Goal: Task Accomplishment & Management: Complete application form

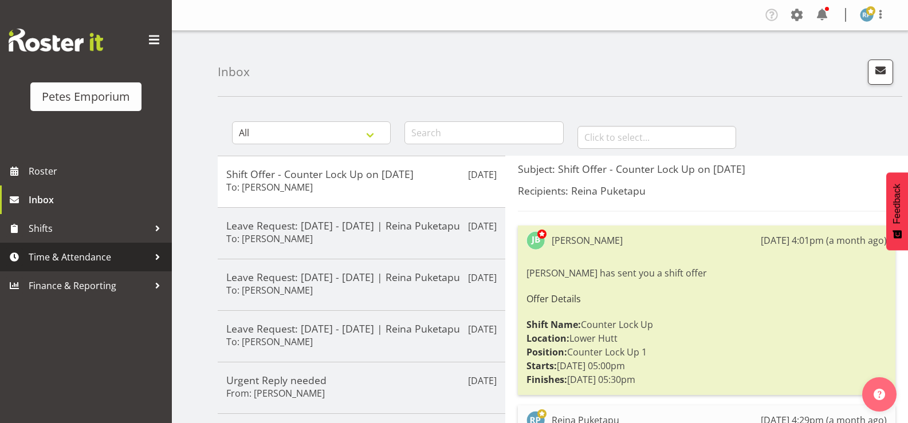
click at [76, 250] on span "Time & Attendance" at bounding box center [89, 257] width 120 height 17
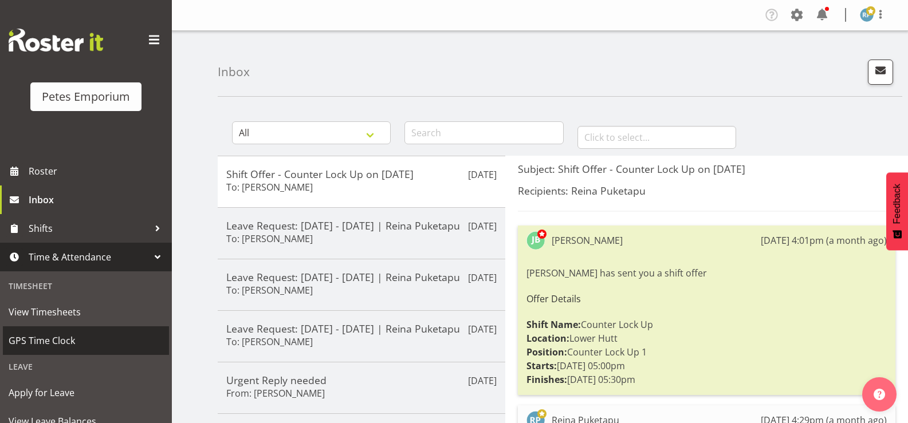
click at [56, 347] on span "GPS Time Clock" at bounding box center [86, 340] width 155 height 17
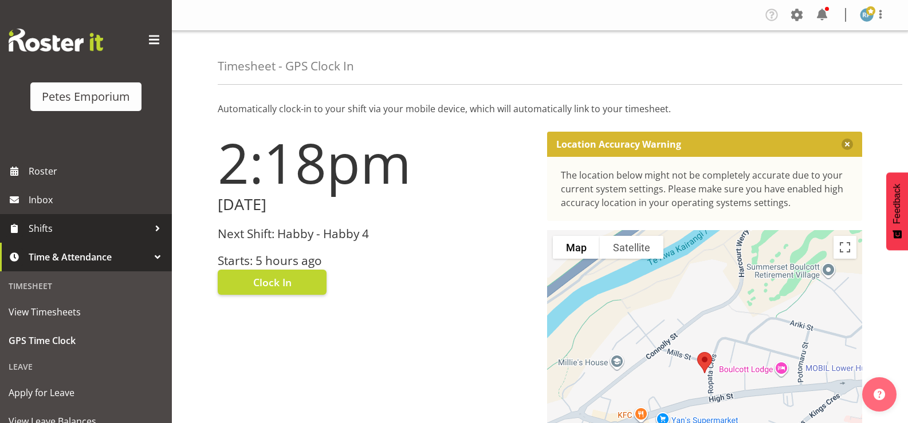
click at [29, 232] on span "Shifts" at bounding box center [89, 228] width 120 height 17
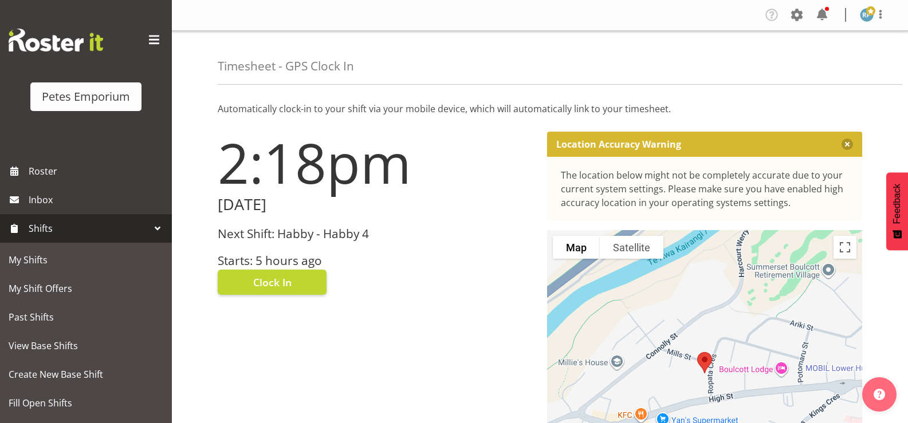
click at [149, 231] on div at bounding box center [157, 228] width 17 height 17
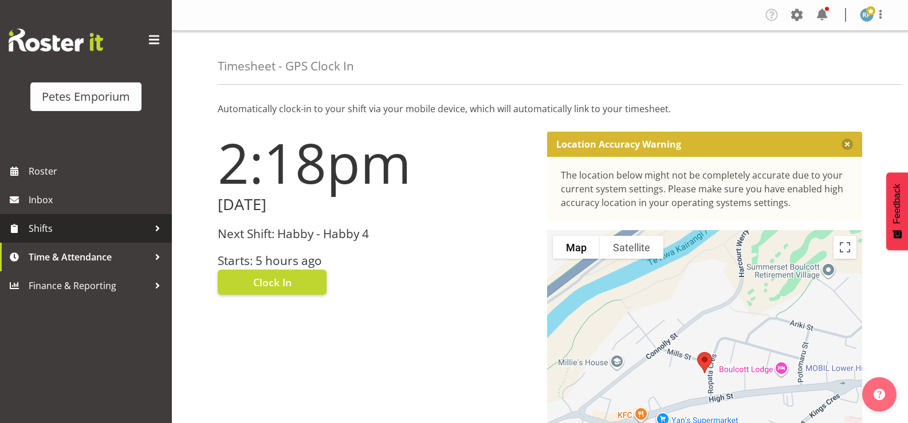
click at [145, 231] on span "Shifts" at bounding box center [89, 228] width 120 height 17
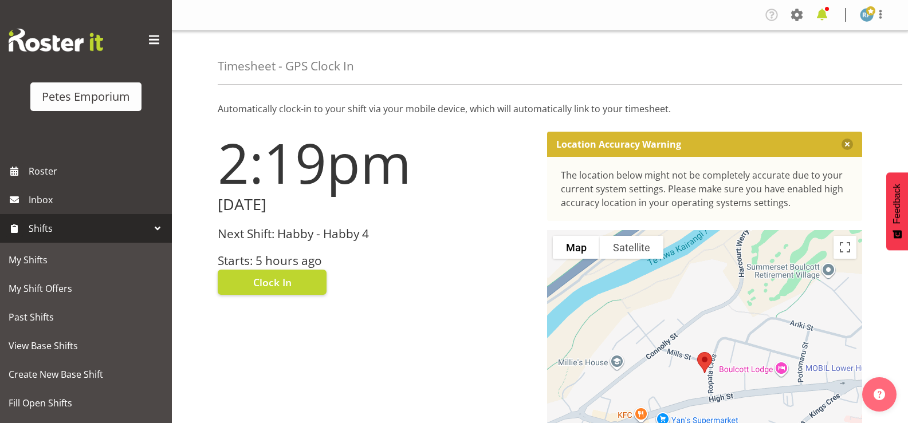
click at [823, 18] on span at bounding box center [822, 15] width 18 height 18
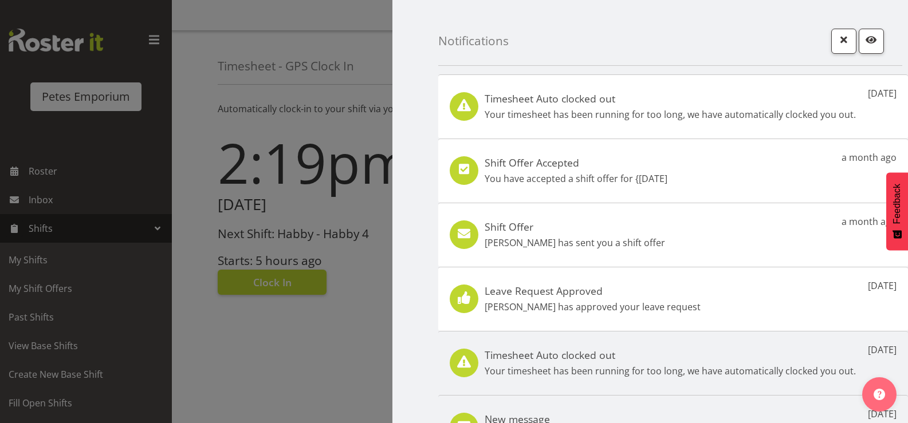
click at [823, 18] on div "Notifications" at bounding box center [670, 33] width 464 height 66
click at [339, 23] on div at bounding box center [454, 211] width 908 height 423
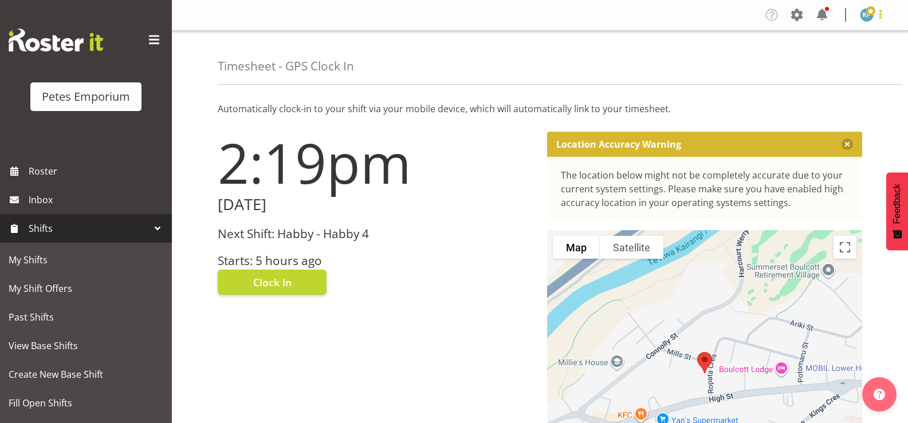
click at [881, 17] on span at bounding box center [881, 14] width 14 height 14
click at [801, 15] on span at bounding box center [797, 15] width 18 height 18
click at [828, 13] on span at bounding box center [822, 15] width 18 height 18
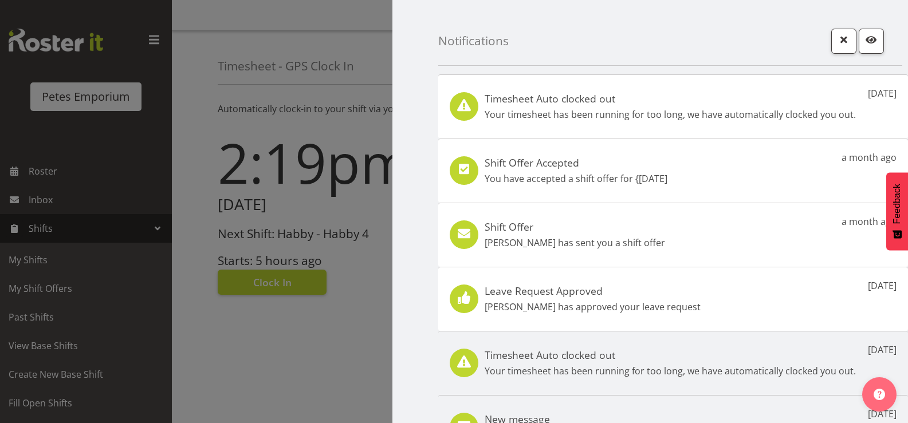
click at [354, 324] on div at bounding box center [454, 211] width 908 height 423
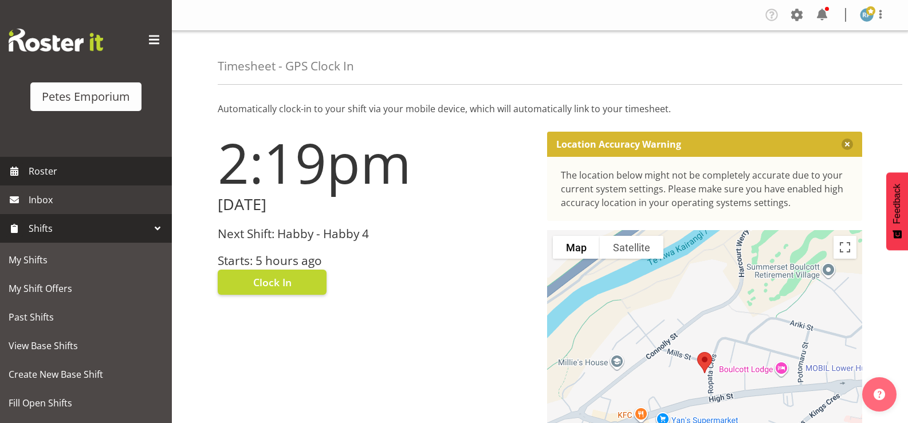
click at [44, 173] on span "Roster" at bounding box center [98, 171] width 138 height 17
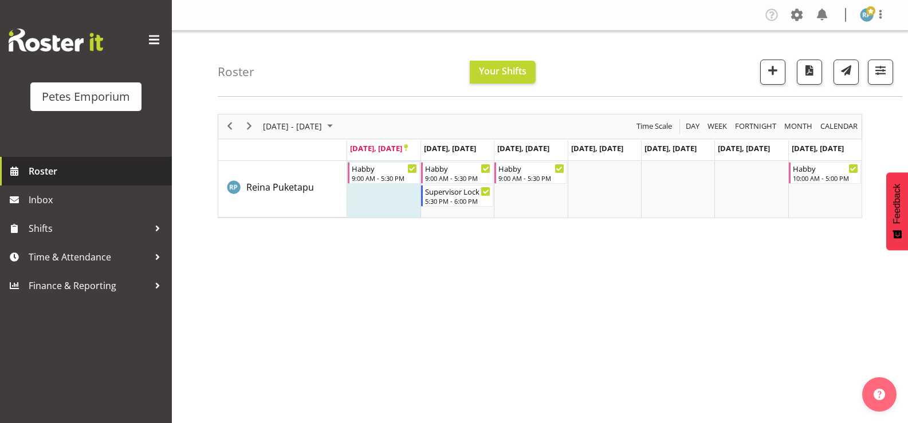
click at [52, 170] on span "Roster" at bounding box center [98, 171] width 138 height 17
click at [524, 174] on div "9:00 AM - 5:30 PM" at bounding box center [531, 177] width 66 height 9
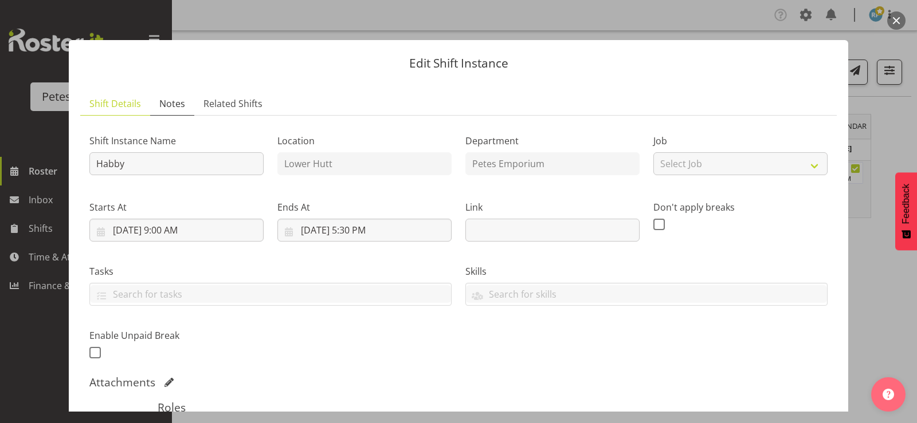
click at [166, 104] on span "Notes" at bounding box center [172, 104] width 26 height 14
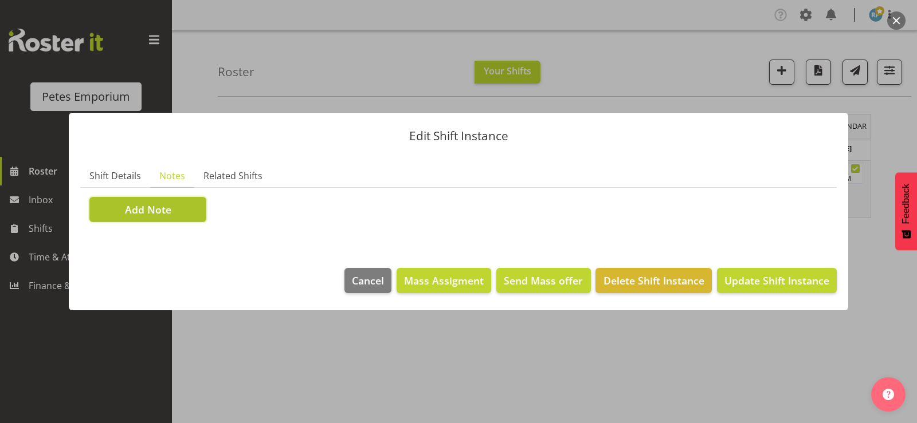
click at [157, 216] on span "Add Note" at bounding box center [148, 209] width 46 height 15
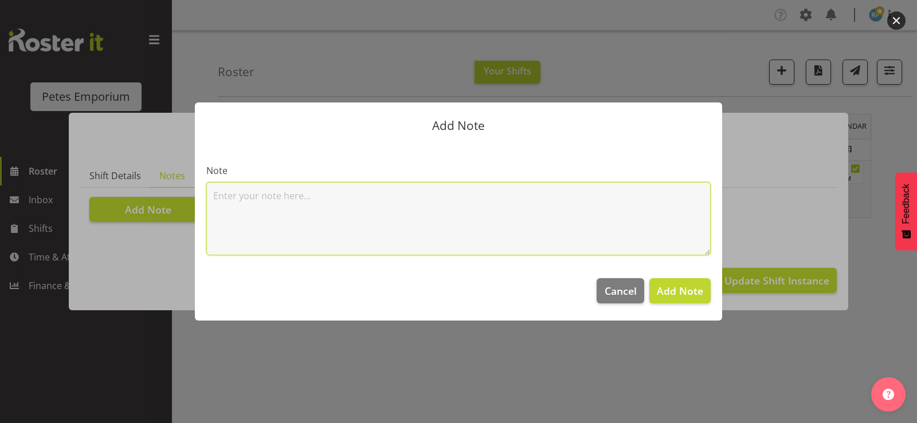
click at [243, 212] on textarea at bounding box center [458, 218] width 504 height 73
click at [286, 195] on textarea "went home early as I was not well." at bounding box center [458, 218] width 504 height 73
type textarea "went home as I was not well."
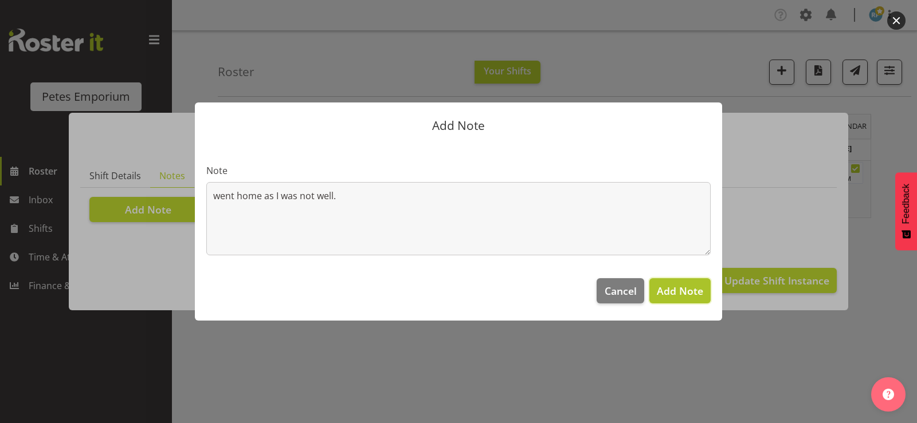
click at [681, 293] on span "Add Note" at bounding box center [680, 291] width 46 height 14
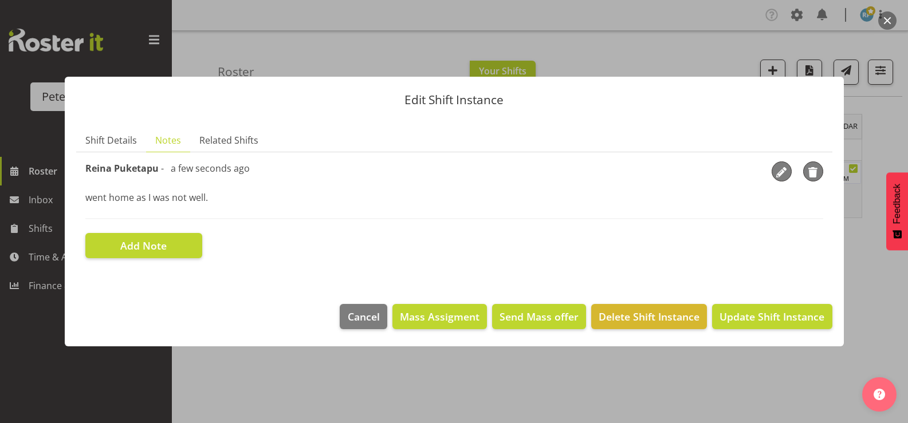
click at [298, 41] on div at bounding box center [454, 211] width 908 height 423
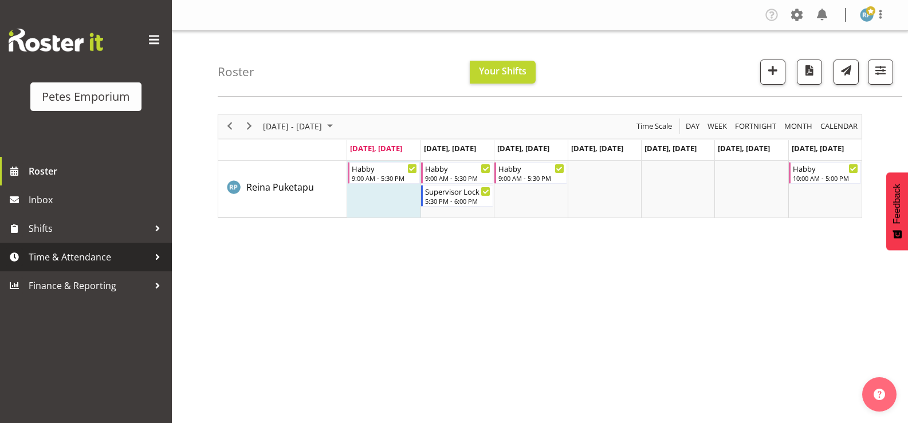
click at [85, 255] on span "Time & Attendance" at bounding box center [89, 257] width 120 height 17
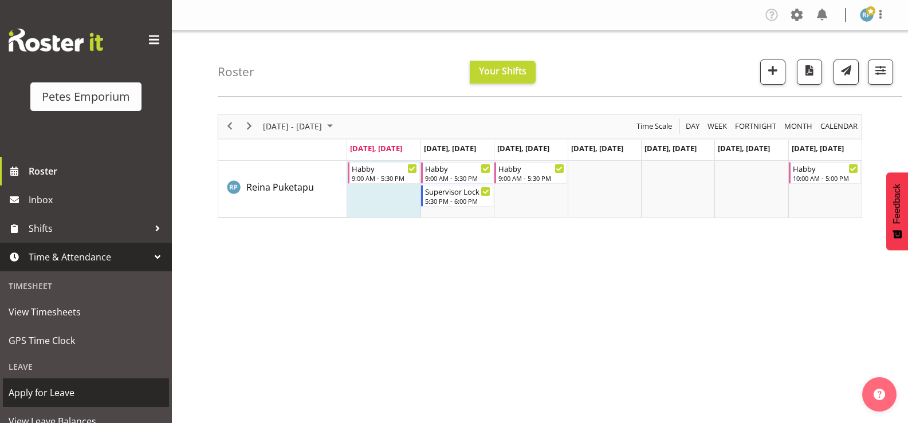
click at [43, 395] on span "Apply for Leave" at bounding box center [86, 392] width 155 height 17
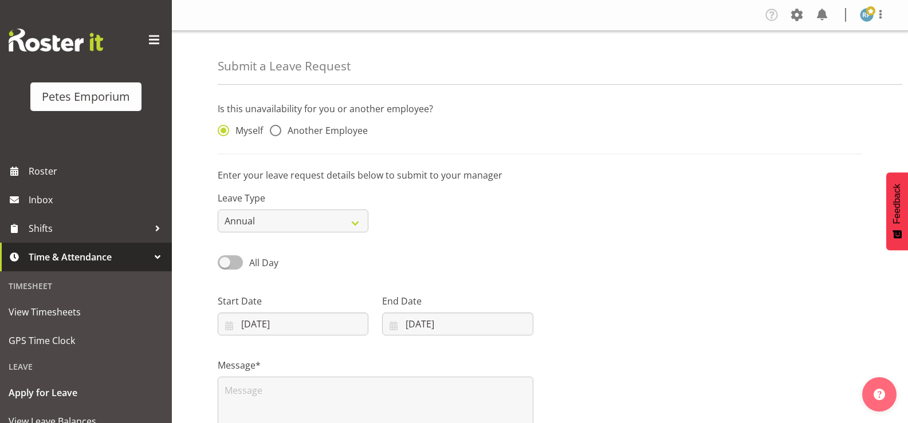
click at [233, 262] on span at bounding box center [230, 263] width 25 height 14
click at [225, 262] on input "All Day" at bounding box center [221, 262] width 7 height 7
checkbox input "true"
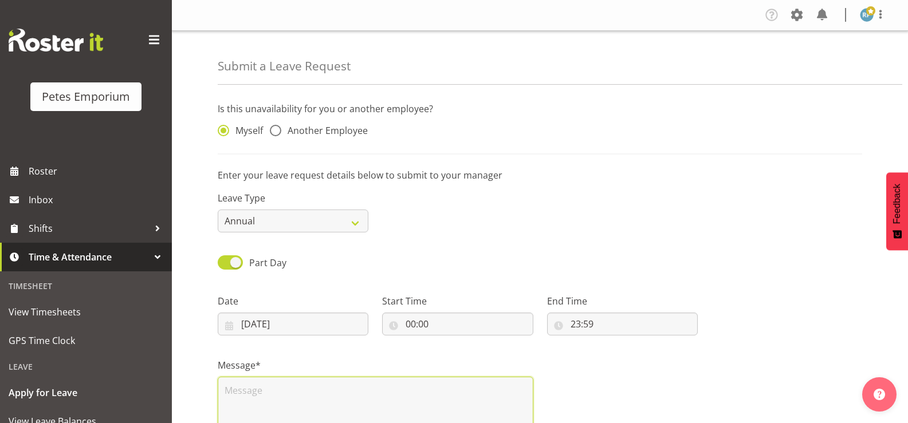
click at [248, 388] on textarea at bounding box center [376, 413] width 316 height 73
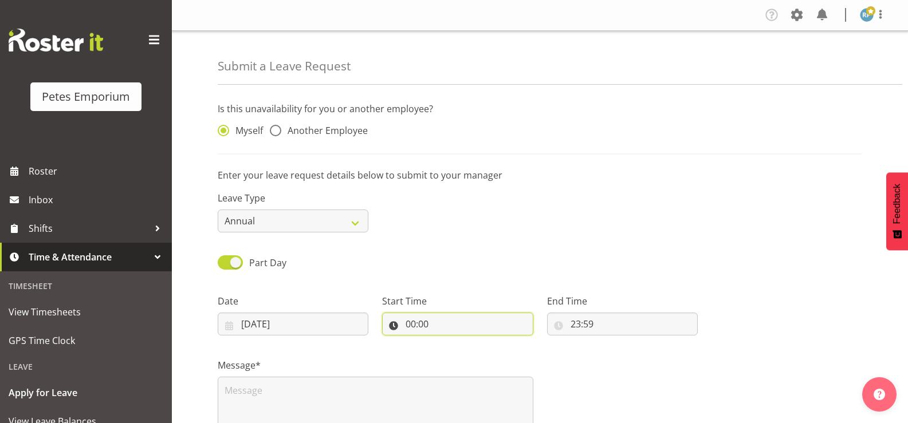
click at [421, 327] on input "00:00" at bounding box center [457, 324] width 151 height 23
click at [399, 324] on input "00:00" at bounding box center [457, 324] width 151 height 23
click at [394, 328] on input "00:00" at bounding box center [457, 324] width 151 height 23
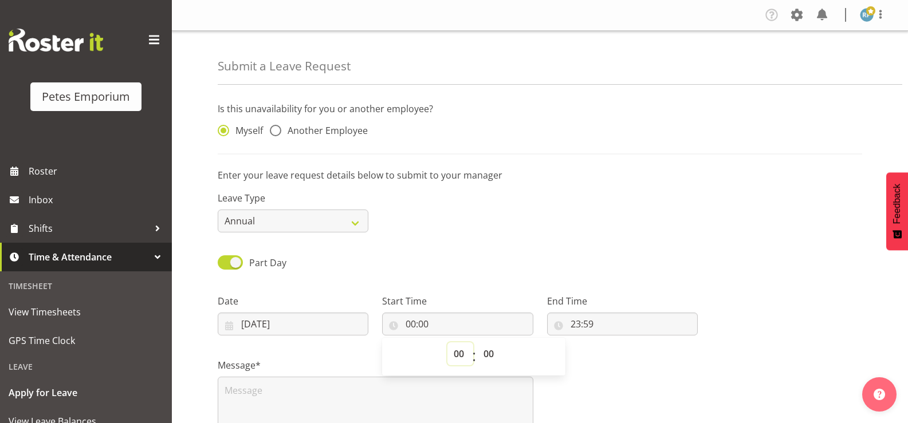
click at [457, 359] on select "00 01 02 03 04 05 06 07 08 09 10 11 12 13 14 15 16 17 18 19 20 21 22 23" at bounding box center [460, 354] width 26 height 23
select select "13"
click at [447, 343] on select "00 01 02 03 04 05 06 07 08 09 10 11 12 13 14 15 16 17 18 19 20 21 22 23" at bounding box center [460, 354] width 26 height 23
type input "13:00"
click at [486, 354] on select "00 01 02 03 04 05 06 07 08 09 10 11 12 13 14 15 16 17 18 19 20 21 22 23 24 25 2…" at bounding box center [490, 354] width 26 height 23
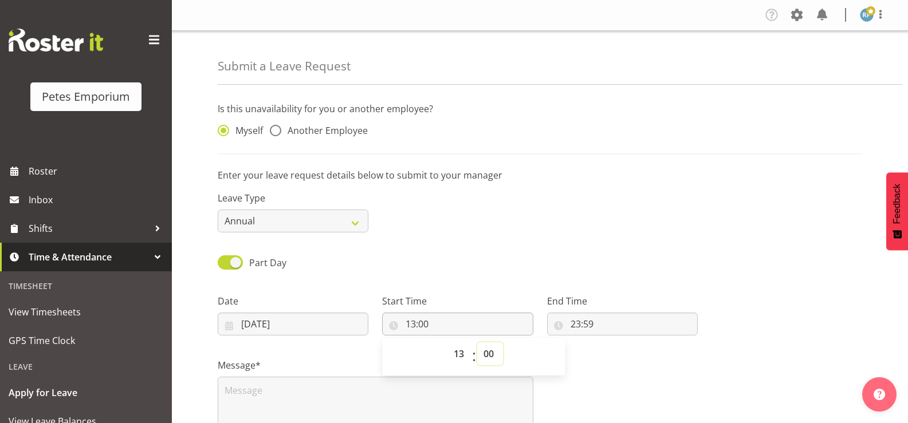
select select "30"
click at [477, 343] on select "00 01 02 03 04 05 06 07 08 09 10 11 12 13 14 15 16 17 18 19 20 21 22 23 24 25 2…" at bounding box center [490, 354] width 26 height 23
type input "13:30"
click at [622, 321] on input "23:59" at bounding box center [622, 324] width 151 height 23
click at [561, 327] on input "23:59" at bounding box center [622, 324] width 151 height 23
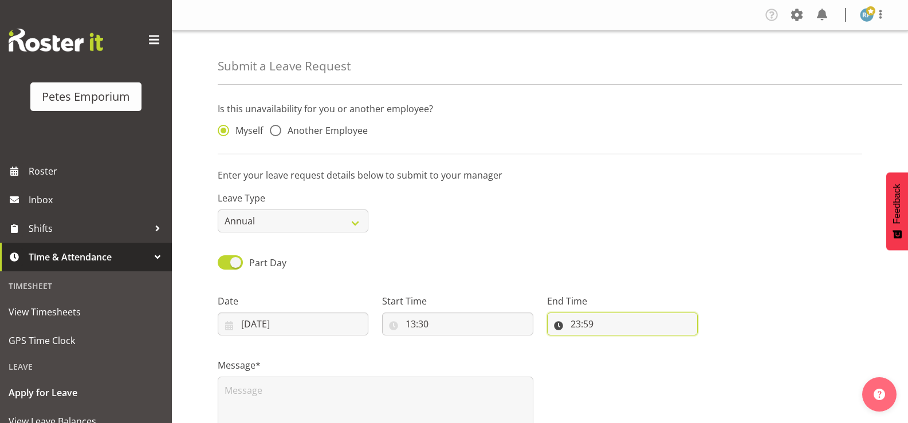
click at [561, 327] on input "23:59" at bounding box center [622, 324] width 151 height 23
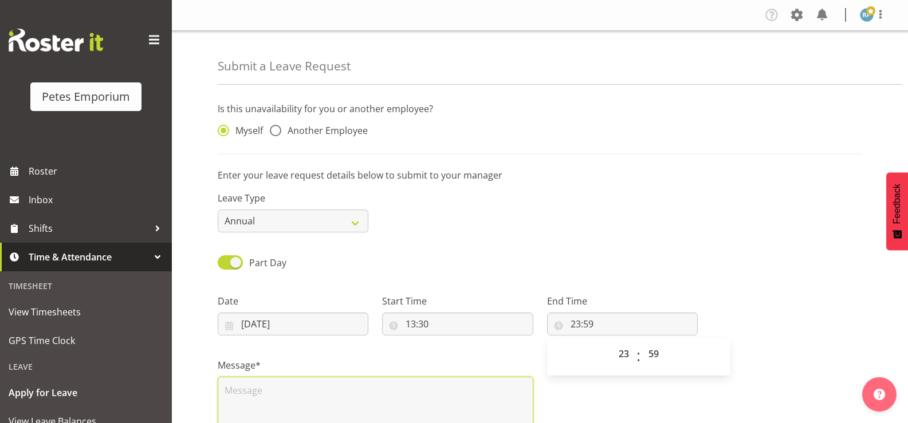
click at [257, 388] on textarea at bounding box center [376, 413] width 316 height 73
type textarea "left work as I was not well"
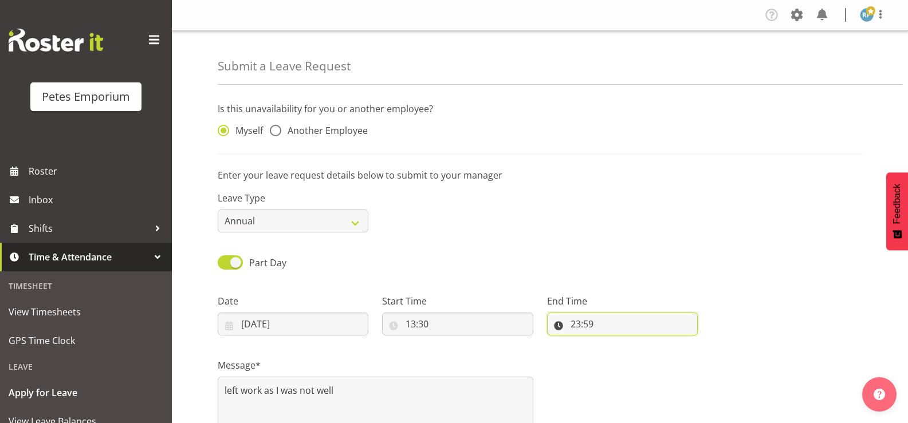
click at [557, 327] on input "23:59" at bounding box center [622, 324] width 151 height 23
click at [622, 355] on select "00 01 02 03 04 05 06 07 08 09 10 11 12 13 14 15 16 17 18 19 20 21 22 23" at bounding box center [625, 354] width 26 height 23
select select "17"
click at [612, 343] on select "00 01 02 03 04 05 06 07 08 09 10 11 12 13 14 15 16 17 18 19 20 21 22 23" at bounding box center [625, 354] width 26 height 23
type input "17:59"
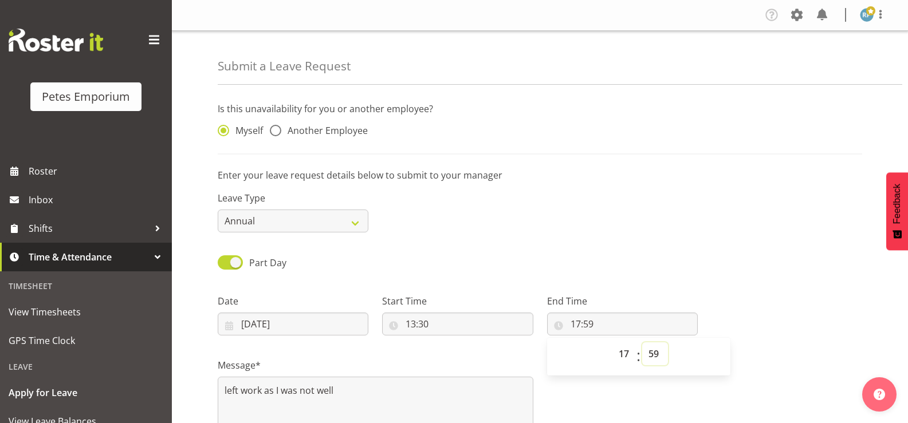
click at [656, 356] on select "00 01 02 03 04 05 06 07 08 09 10 11 12 13 14 15 16 17 18 19 20 21 22 23 24 25 2…" at bounding box center [655, 354] width 26 height 23
select select "30"
click at [642, 343] on select "00 01 02 03 04 05 06 07 08 09 10 11 12 13 14 15 16 17 18 19 20 21 22 23 24 25 2…" at bounding box center [655, 354] width 26 height 23
type input "17:30"
click at [469, 392] on textarea "left work as I was not well" at bounding box center [376, 413] width 316 height 73
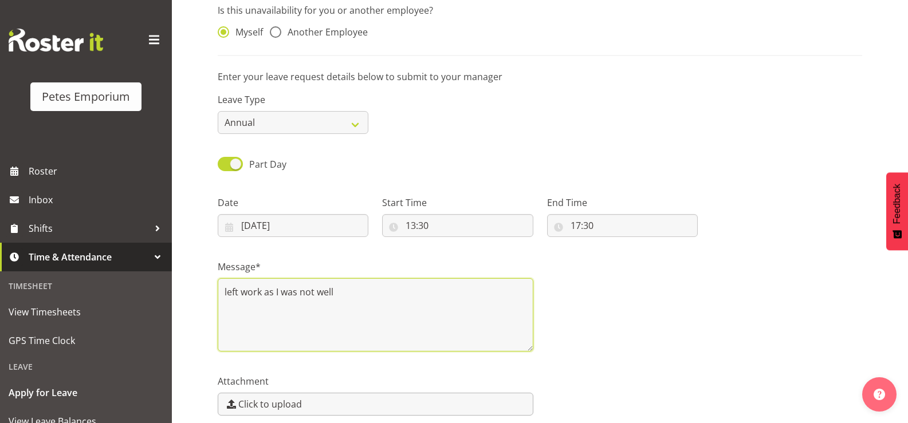
scroll to position [150, 0]
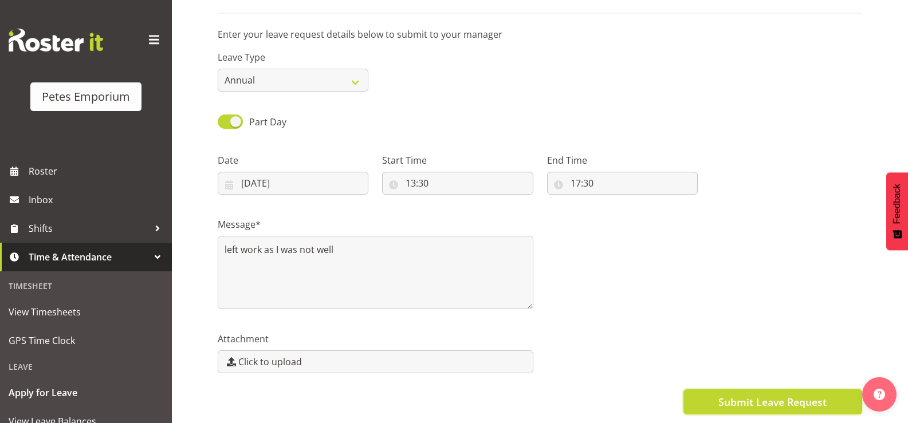
click at [755, 395] on span "Submit Leave Request" at bounding box center [772, 402] width 108 height 15
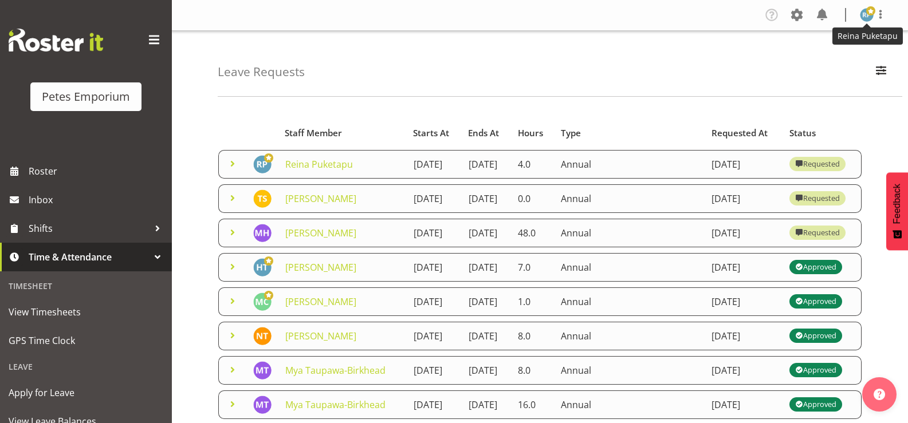
click at [868, 15] on span at bounding box center [870, 10] width 9 height 9
click at [812, 63] on link "Log Out" at bounding box center [832, 60] width 110 height 21
